Goal: Transaction & Acquisition: Book appointment/travel/reservation

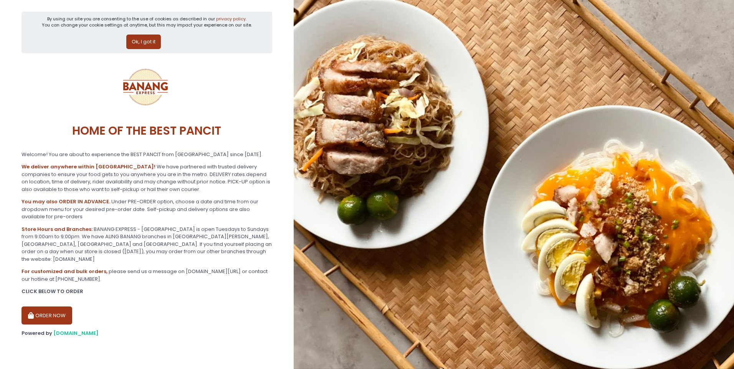
click at [63, 307] on button "ORDER NOW" at bounding box center [46, 316] width 51 height 18
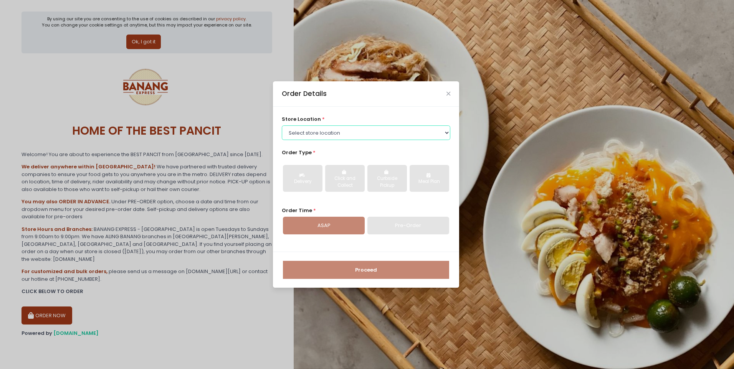
click at [367, 134] on select "Select store location BANANG EXPRESS - [GEOGRAPHIC_DATA], [GEOGRAPHIC_DATA] BAN…" at bounding box center [366, 132] width 169 height 15
select select "62ee0805b0024a001716a291"
click at [282, 125] on select "Select store location BANANG EXPRESS - [GEOGRAPHIC_DATA], [GEOGRAPHIC_DATA] BAN…" at bounding box center [366, 132] width 169 height 15
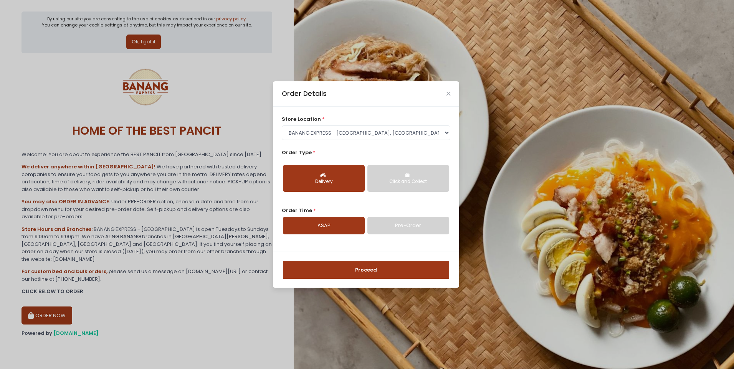
click at [401, 179] on div "Click and Collect" at bounding box center [408, 181] width 71 height 7
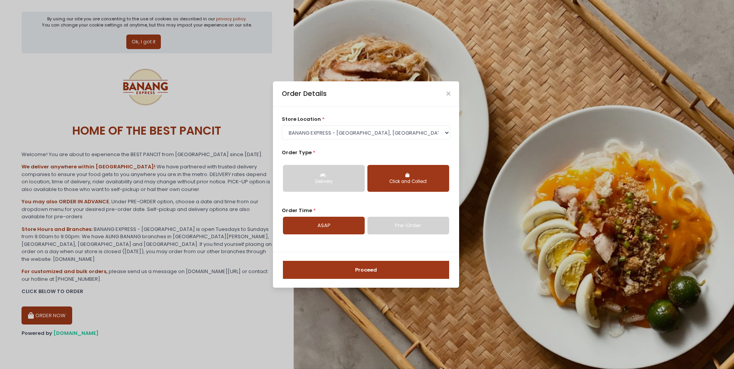
click at [387, 229] on link "Pre-Order" at bounding box center [408, 226] width 82 height 18
select select "[DATE]"
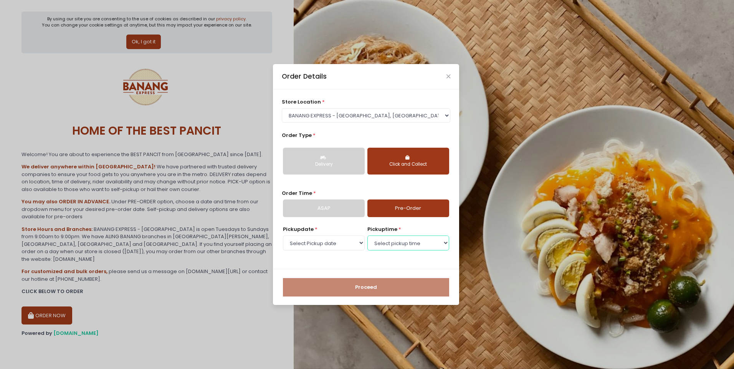
click at [404, 241] on select "Select pickup time 04:00 PM - 04:30 PM 04:30 PM - 05:00 PM 05:00 PM - 05:30 PM …" at bounding box center [408, 243] width 82 height 15
select select "16:00"
click at [367, 236] on select "Select pickup time 04:00 PM - 04:30 PM 04:30 PM - 05:00 PM 05:00 PM - 05:30 PM …" at bounding box center [408, 243] width 82 height 15
click at [399, 243] on select "Select pickup time 04:00 PM - 04:30 PM 04:30 PM - 05:00 PM 05:00 PM - 05:30 PM …" at bounding box center [408, 243] width 82 height 15
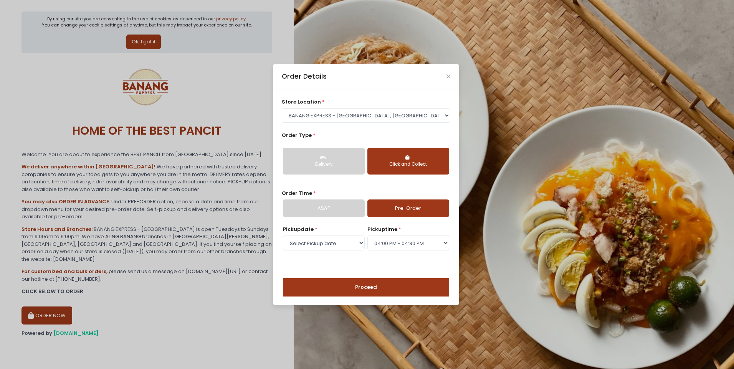
click at [376, 287] on button "Proceed" at bounding box center [366, 287] width 166 height 18
